Goal: Information Seeking & Learning: Learn about a topic

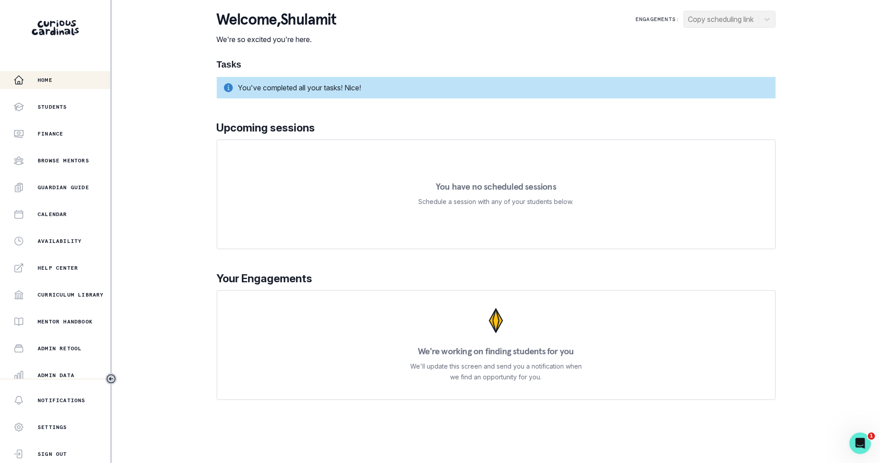
scroll to position [86, 0]
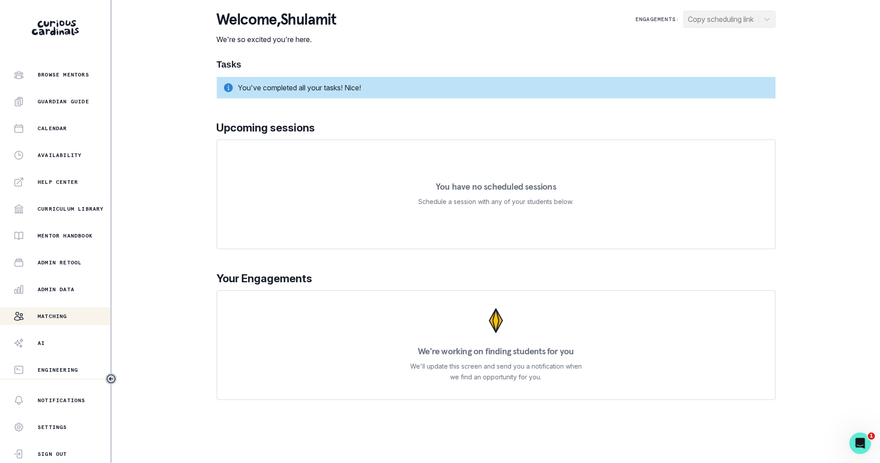
click at [65, 312] on div "Matching" at bounding box center [61, 316] width 97 height 11
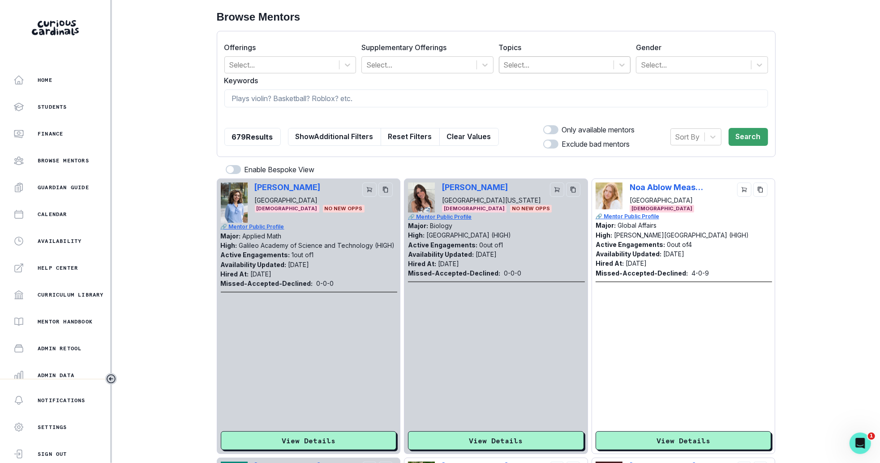
click at [560, 66] on div at bounding box center [557, 65] width 106 height 13
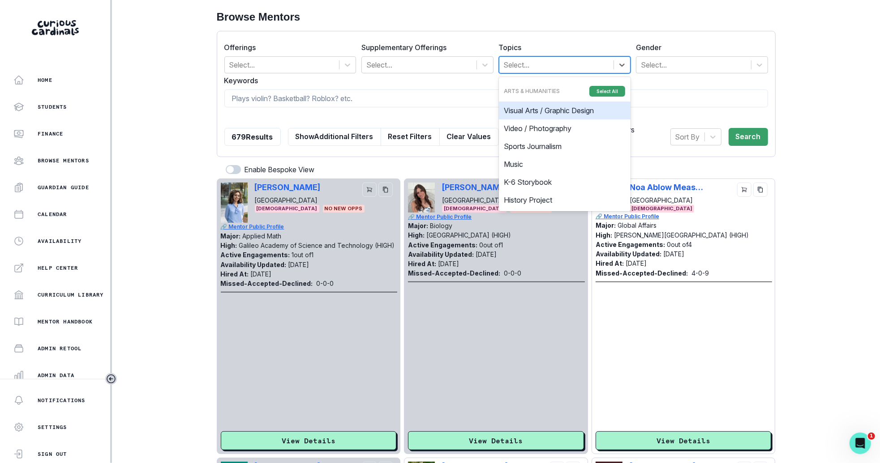
type input "s"
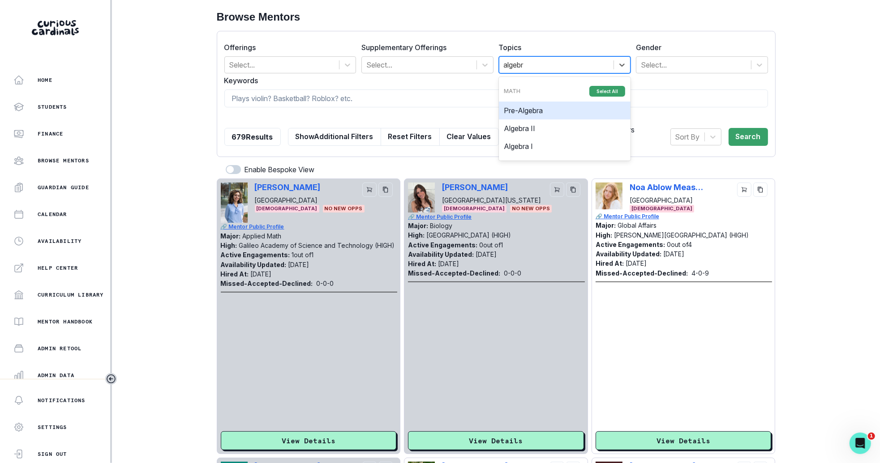
type input "algebra"
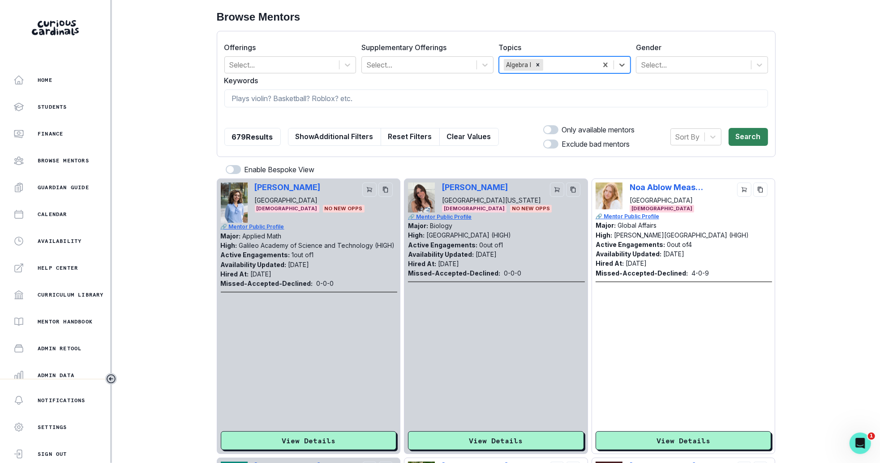
click at [752, 136] on button "Search" at bounding box center [747, 137] width 39 height 18
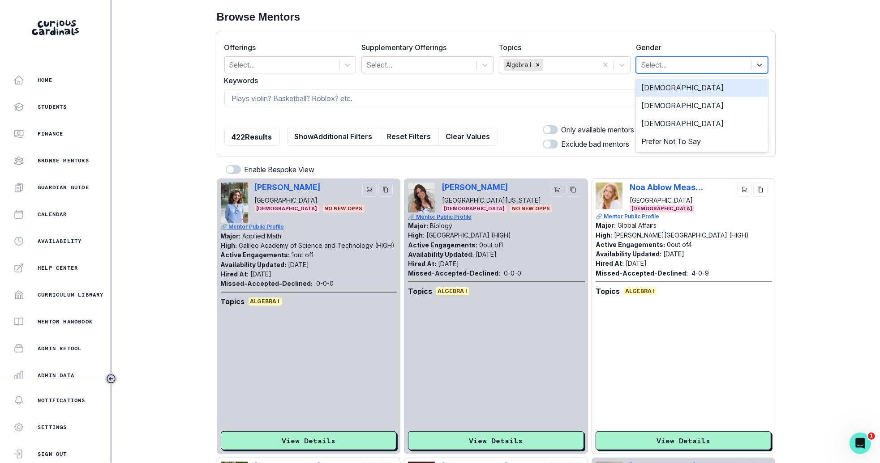
click at [746, 64] on div "Select..." at bounding box center [693, 65] width 115 height 16
click at [733, 103] on div "[DEMOGRAPHIC_DATA]" at bounding box center [702, 106] width 132 height 18
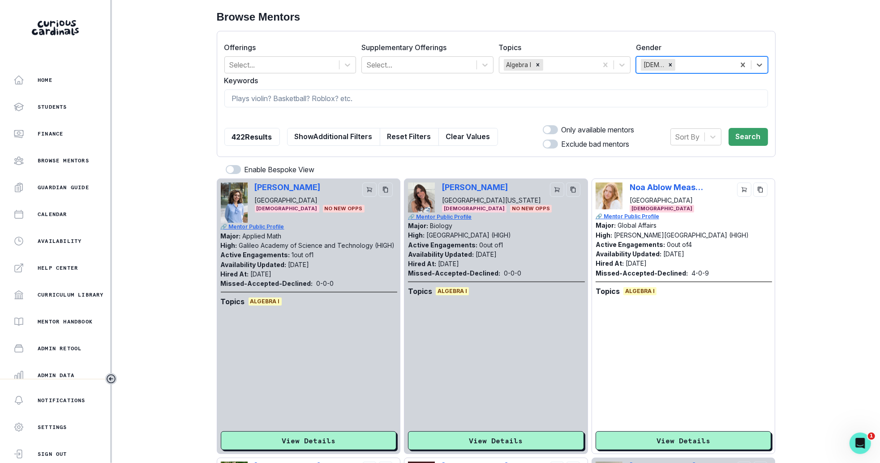
click at [556, 132] on div "Only available mentors" at bounding box center [584, 129] width 101 height 11
click at [549, 130] on span at bounding box center [550, 129] width 15 height 9
click at [543, 125] on input "checkbox" at bounding box center [542, 125] width 0 height 0
checkbox input "true"
click at [715, 137] on icon at bounding box center [712, 137] width 5 height 3
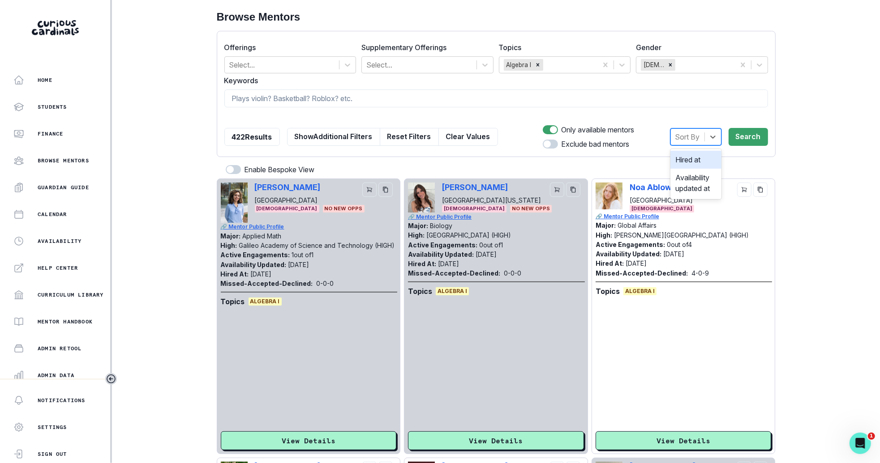
click at [700, 159] on div "Hired at" at bounding box center [695, 160] width 51 height 18
click at [750, 141] on button "Search" at bounding box center [747, 137] width 39 height 18
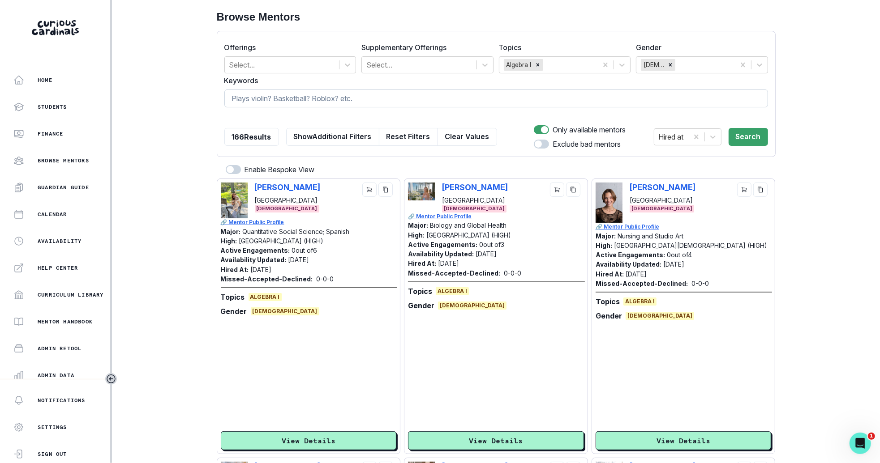
click at [625, 98] on input at bounding box center [495, 99] width 543 height 18
type input "engingeering"
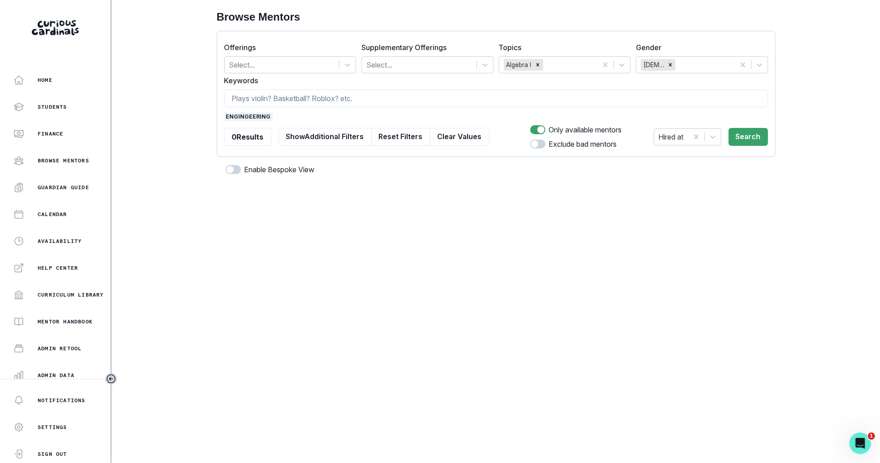
click at [229, 118] on span "engingeering" at bounding box center [248, 117] width 48 height 8
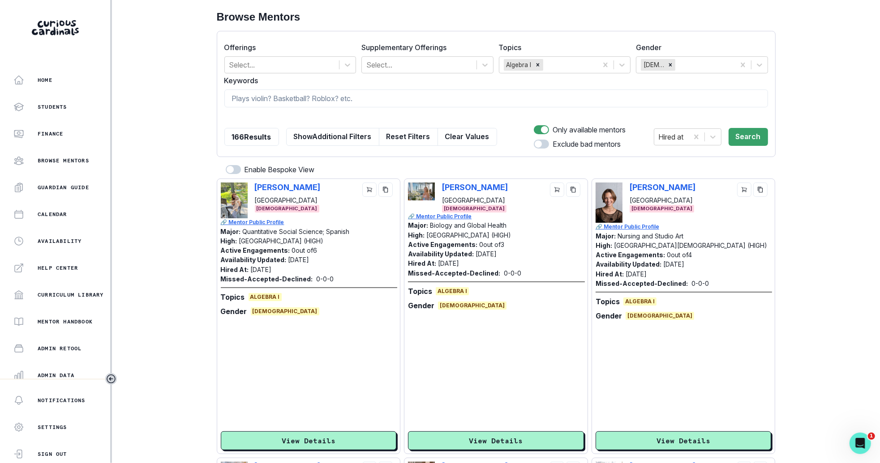
click at [238, 119] on div at bounding box center [495, 117] width 543 height 8
click at [255, 98] on input at bounding box center [495, 99] width 543 height 18
type input "eng"
click at [227, 115] on span "eng" at bounding box center [232, 117] width 16 height 8
click at [265, 102] on input at bounding box center [495, 99] width 543 height 18
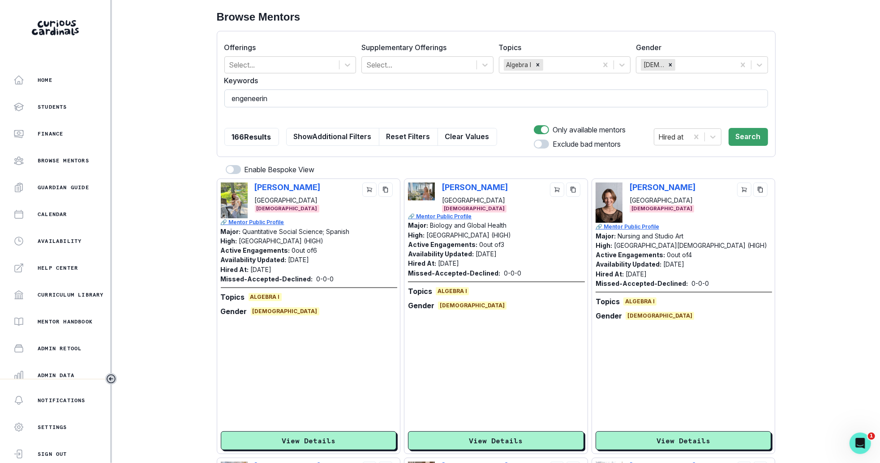
type input "engeneering"
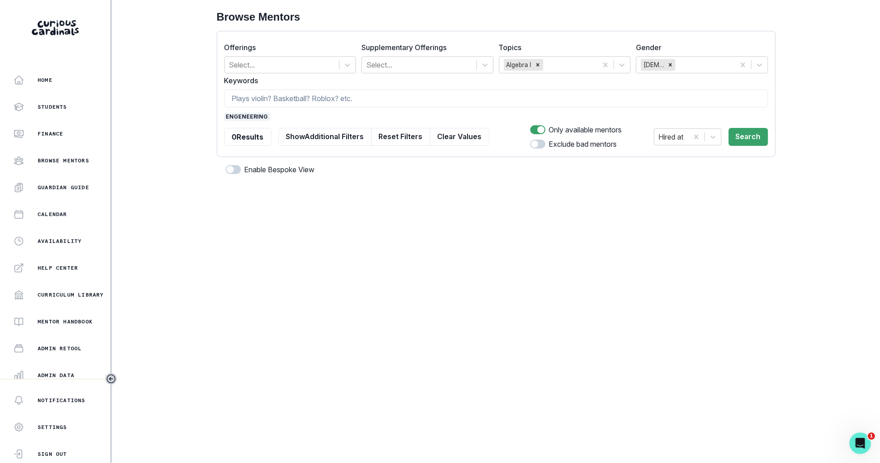
click at [255, 115] on span "engeneering" at bounding box center [247, 117] width 46 height 8
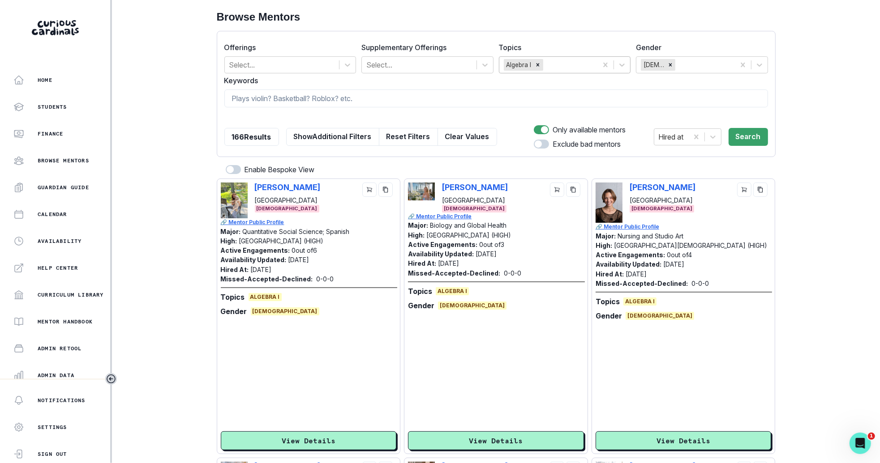
click at [575, 63] on div at bounding box center [569, 65] width 48 height 13
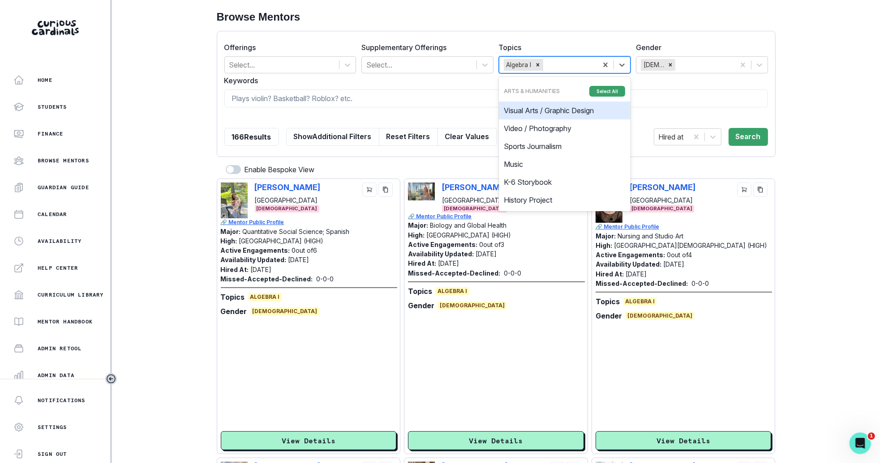
type input "r"
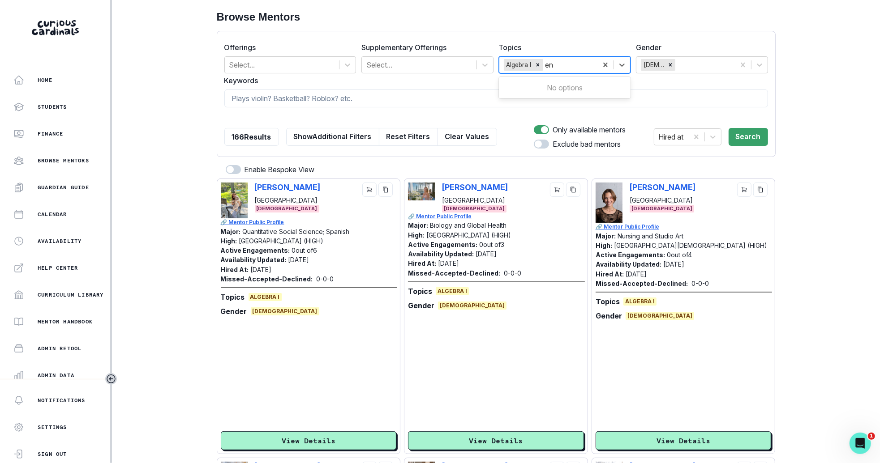
type input "e"
click at [480, 92] on input at bounding box center [495, 99] width 543 height 18
paste input "engineering"
type input "engineering"
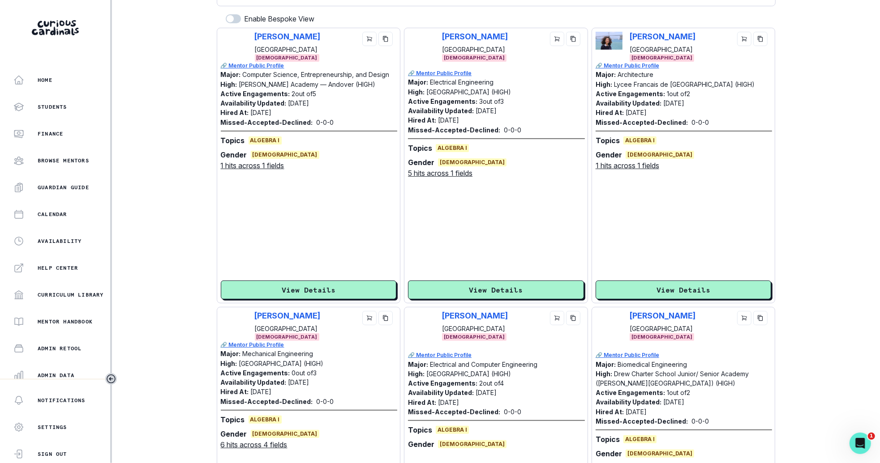
scroll to position [150, 0]
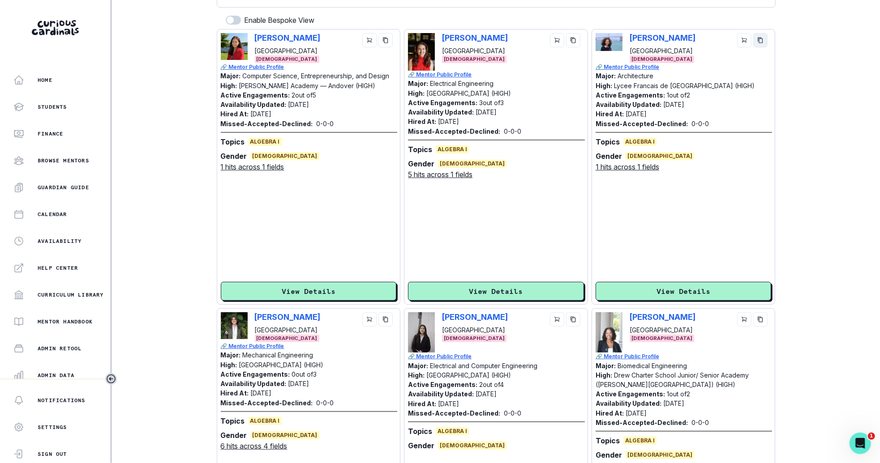
click at [759, 42] on icon "copy" at bounding box center [760, 40] width 5 height 6
click at [574, 322] on button "copy" at bounding box center [573, 319] width 14 height 14
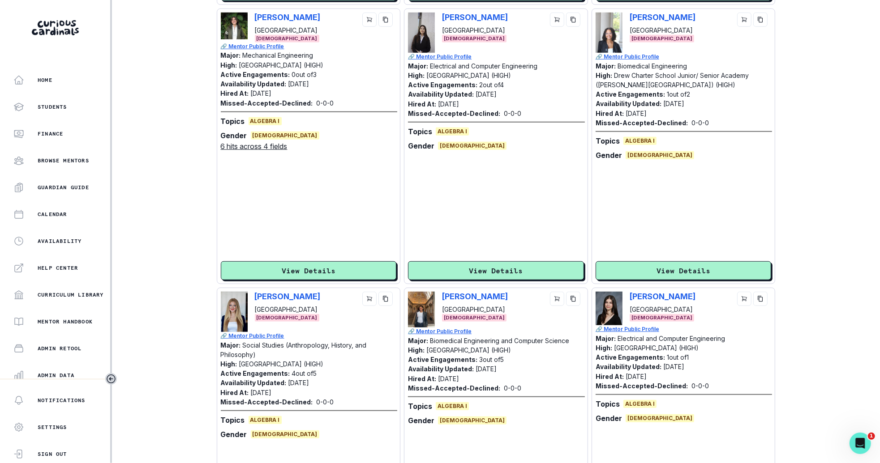
scroll to position [0, 0]
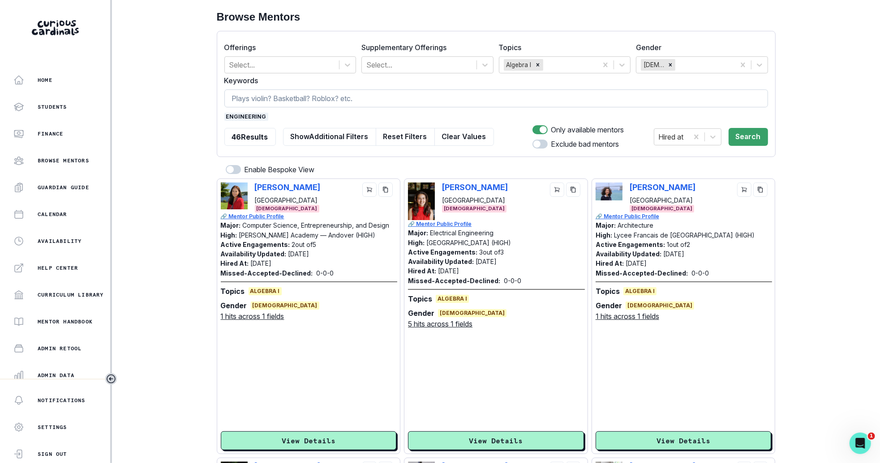
click at [322, 93] on input at bounding box center [495, 99] width 543 height 18
type input "bridges"
